Goal: Information Seeking & Learning: Get advice/opinions

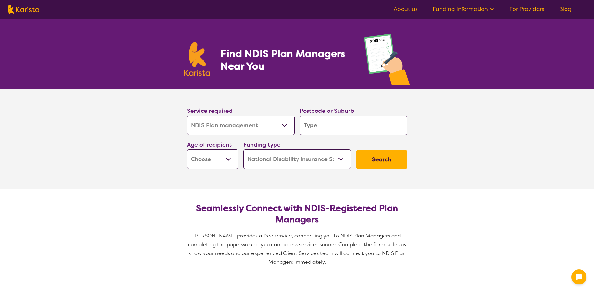
select select "NDIS Plan management"
select select "NDIS"
select select "NDIS Plan management"
select select "NDIS"
type input "6"
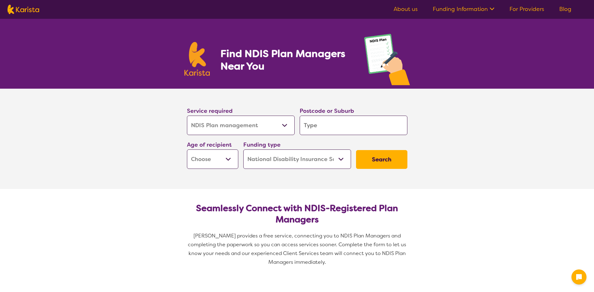
type input "6"
type input "62"
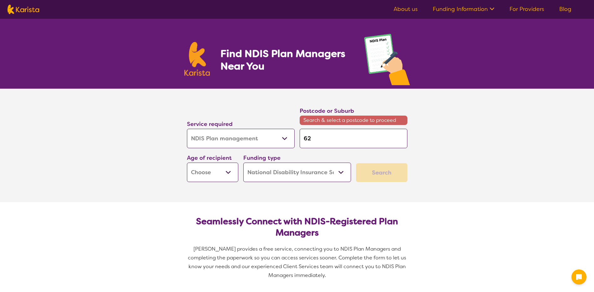
type input "621"
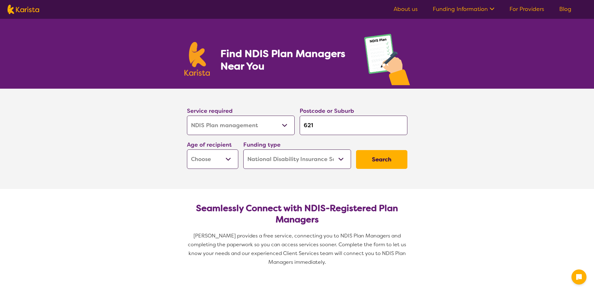
type input "6210"
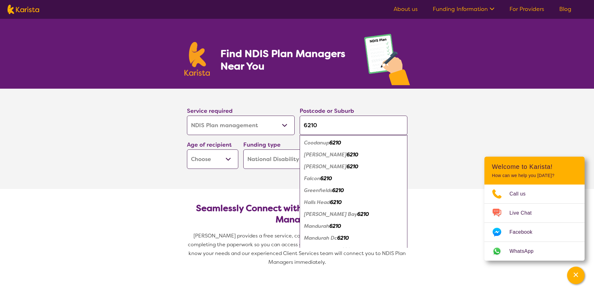
type input "6210"
click at [310, 145] on em "Coodanup" at bounding box center [316, 142] width 25 height 7
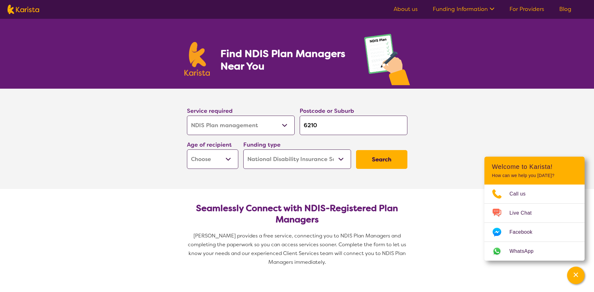
click at [230, 160] on select "Early Childhood - 0 to 9 Child - 10 to 11 Adolescent - 12 to 17 Adult - 18 to 6…" at bounding box center [212, 158] width 51 height 19
select select "EC"
click at [187, 149] on select "Early Childhood - 0 to 9 Child - 10 to 11 Adolescent - 12 to 17 Adult - 18 to 6…" at bounding box center [212, 158] width 51 height 19
select select "EC"
click at [344, 158] on select "Home Care Package (HCP) National Disability Insurance Scheme (NDIS) I don't know" at bounding box center [297, 158] width 108 height 19
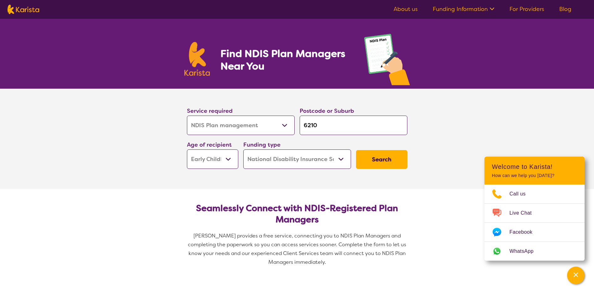
click at [344, 158] on select "Home Care Package (HCP) National Disability Insurance Scheme (NDIS) I don't know" at bounding box center [297, 158] width 108 height 19
click at [382, 162] on button "Search" at bounding box center [381, 159] width 51 height 19
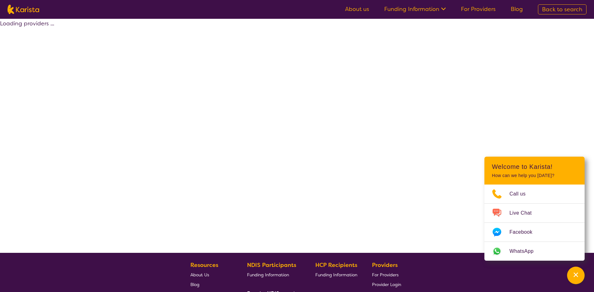
select select "by_score"
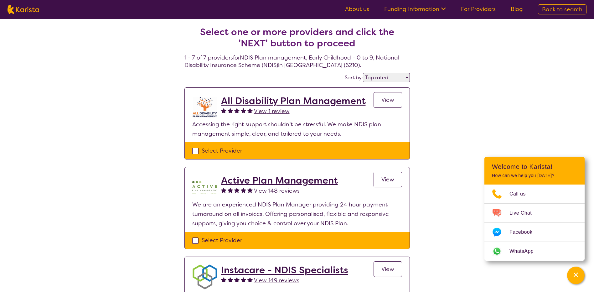
click at [306, 181] on h2 "Active Plan Management" at bounding box center [279, 180] width 117 height 11
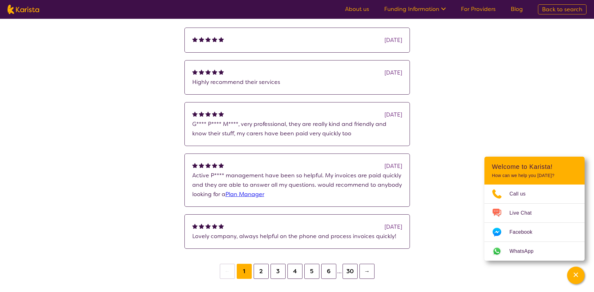
scroll to position [480, 0]
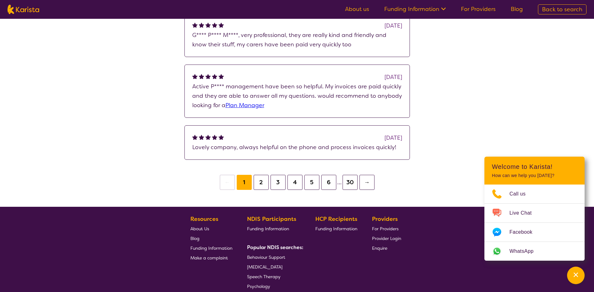
click at [260, 182] on button "2" at bounding box center [261, 182] width 15 height 15
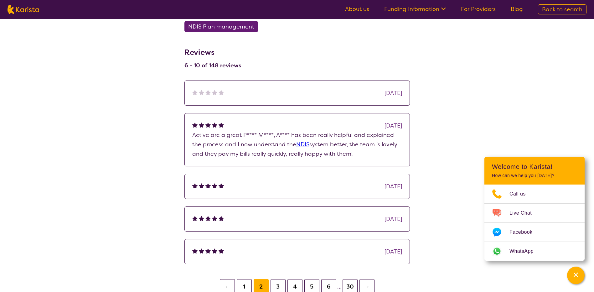
scroll to position [522, 0]
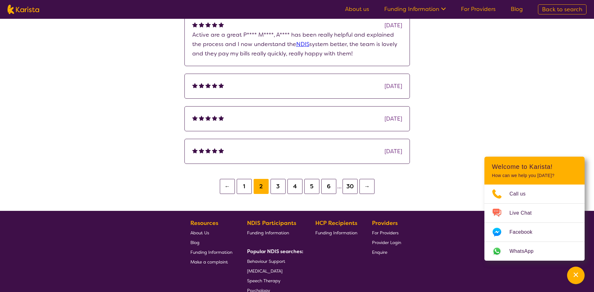
click at [279, 189] on button "3" at bounding box center [278, 186] width 15 height 15
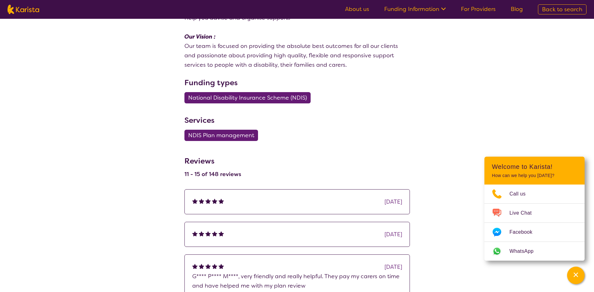
scroll to position [459, 0]
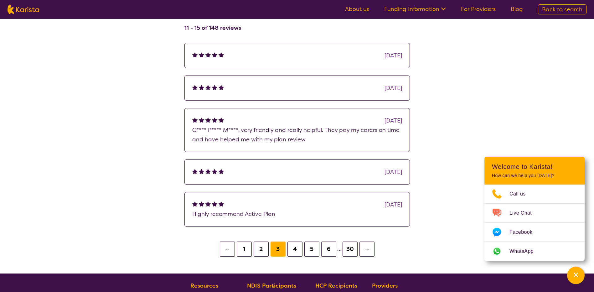
click at [296, 249] on button "4" at bounding box center [294, 248] width 15 height 15
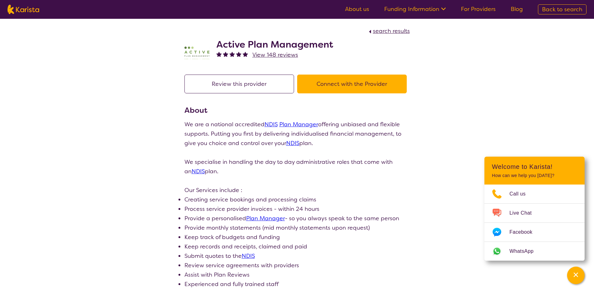
click at [275, 53] on span "View 148 reviews" at bounding box center [275, 55] width 46 height 8
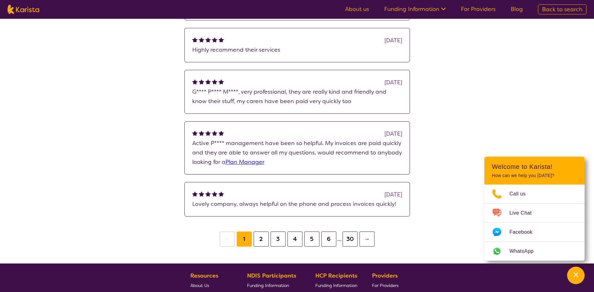
scroll to position [188, 0]
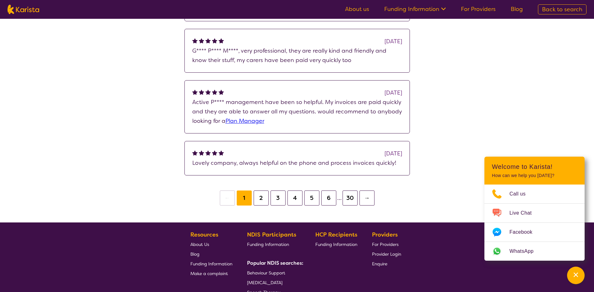
click at [322, 199] on button "6" at bounding box center [328, 197] width 15 height 15
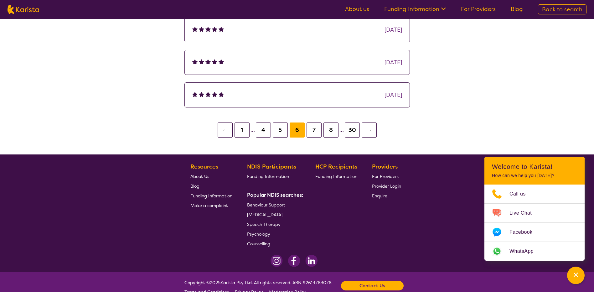
click at [315, 131] on button "7" at bounding box center [314, 129] width 15 height 15
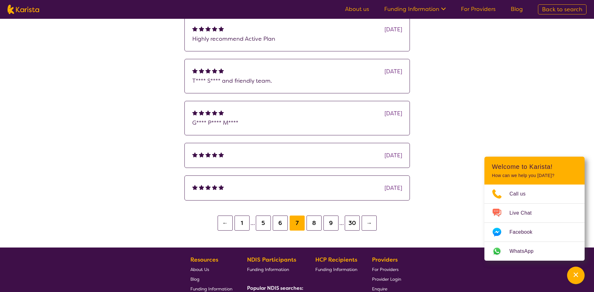
click at [331, 228] on button "9" at bounding box center [330, 222] width 15 height 15
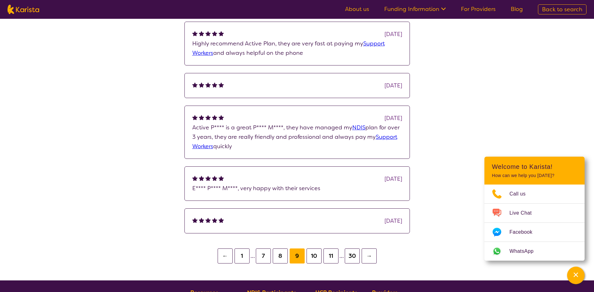
scroll to position [125, 0]
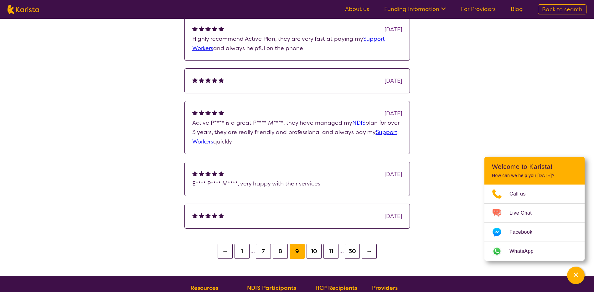
click at [246, 253] on button "1" at bounding box center [242, 251] width 15 height 15
